Goal: Transaction & Acquisition: Purchase product/service

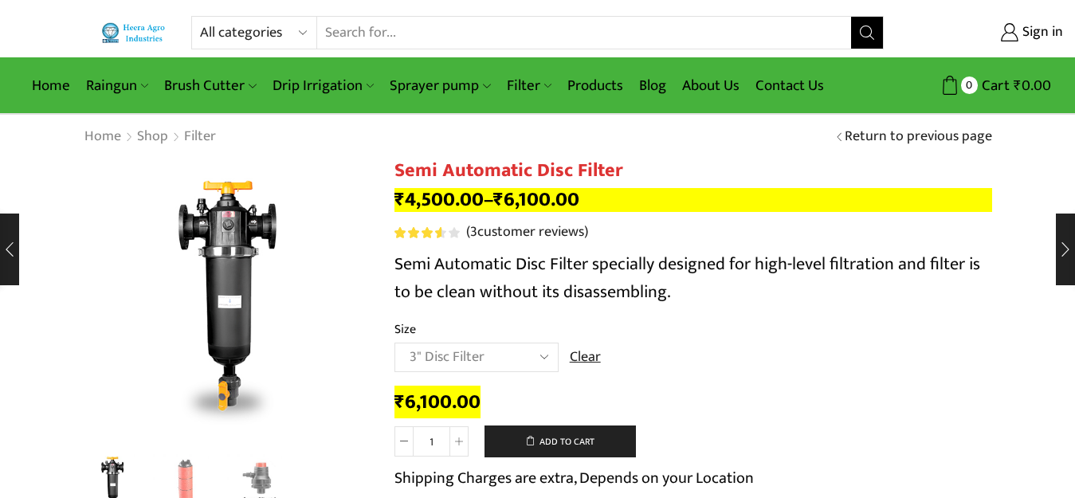
select select "3" Disc Filter"
click at [240, 26] on select "All categories Accessories Air Release Valve Brush Cutter Domestic Use Drip Irr…" at bounding box center [258, 33] width 117 height 32
select select "air-release-valve"
click at [200, 17] on select "All categories Accessories Air Release Valve Brush Cutter Domestic Use Drip Irr…" at bounding box center [258, 33] width 117 height 32
click at [861, 23] on button "Search" at bounding box center [867, 33] width 32 height 32
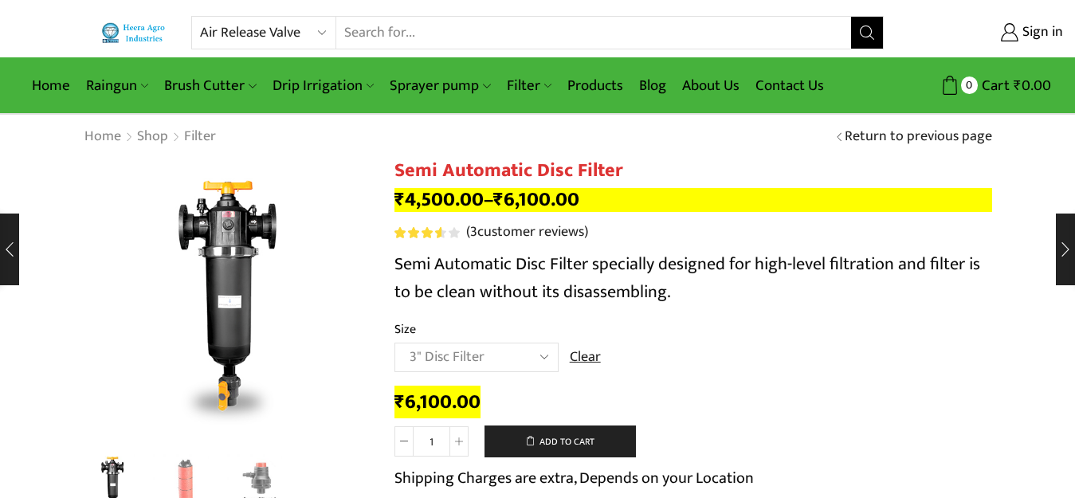
click at [857, 30] on button "Search" at bounding box center [867, 33] width 32 height 32
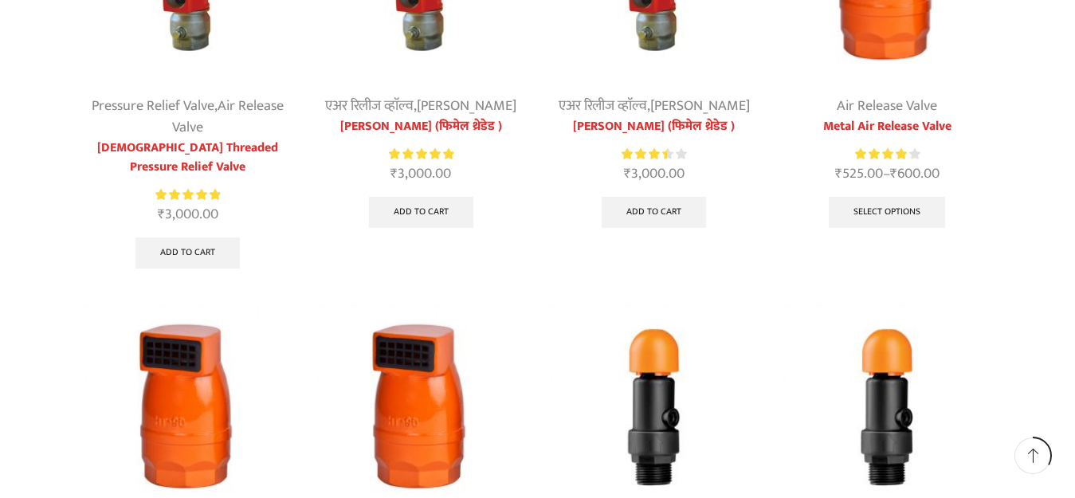
scroll to position [399, 0]
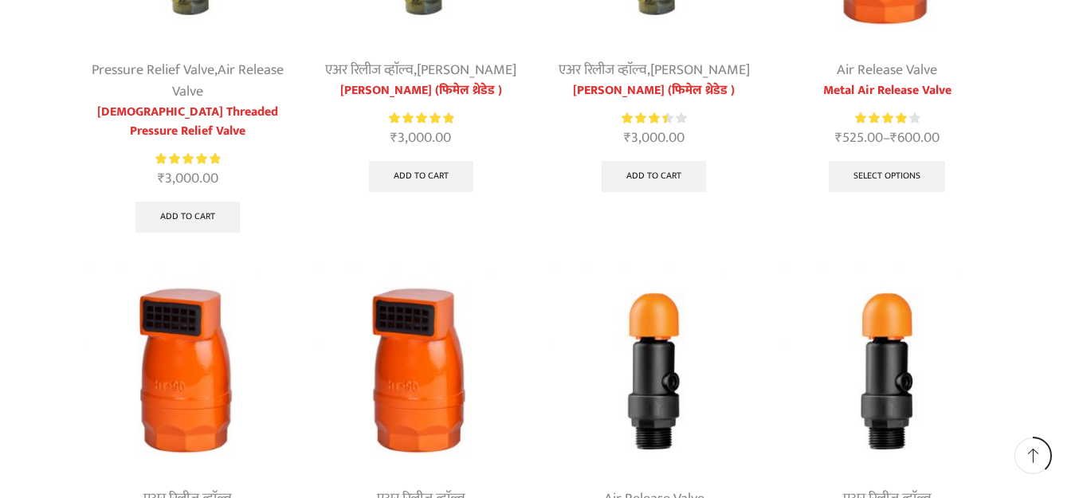
click at [644, 352] on img at bounding box center [655, 371] width 210 height 210
